Goal: Task Accomplishment & Management: Manage account settings

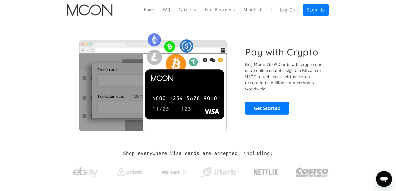
click at [298, 14] on link "Log In" at bounding box center [288, 10] width 24 height 11
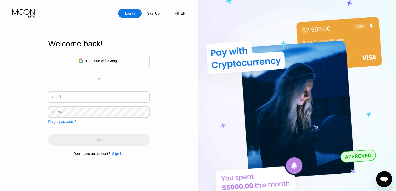
drag, startPoint x: 102, startPoint y: 80, endPoint x: 94, endPoint y: 79, distance: 7.3
click at [94, 79] on div "or" at bounding box center [99, 80] width 102 height 4
click at [99, 79] on div "or" at bounding box center [99, 80] width 3 height 4
click at [120, 86] on div "Continue with Google or Email Password Forgot password?" at bounding box center [99, 89] width 102 height 69
